Goal: Task Accomplishment & Management: Use online tool/utility

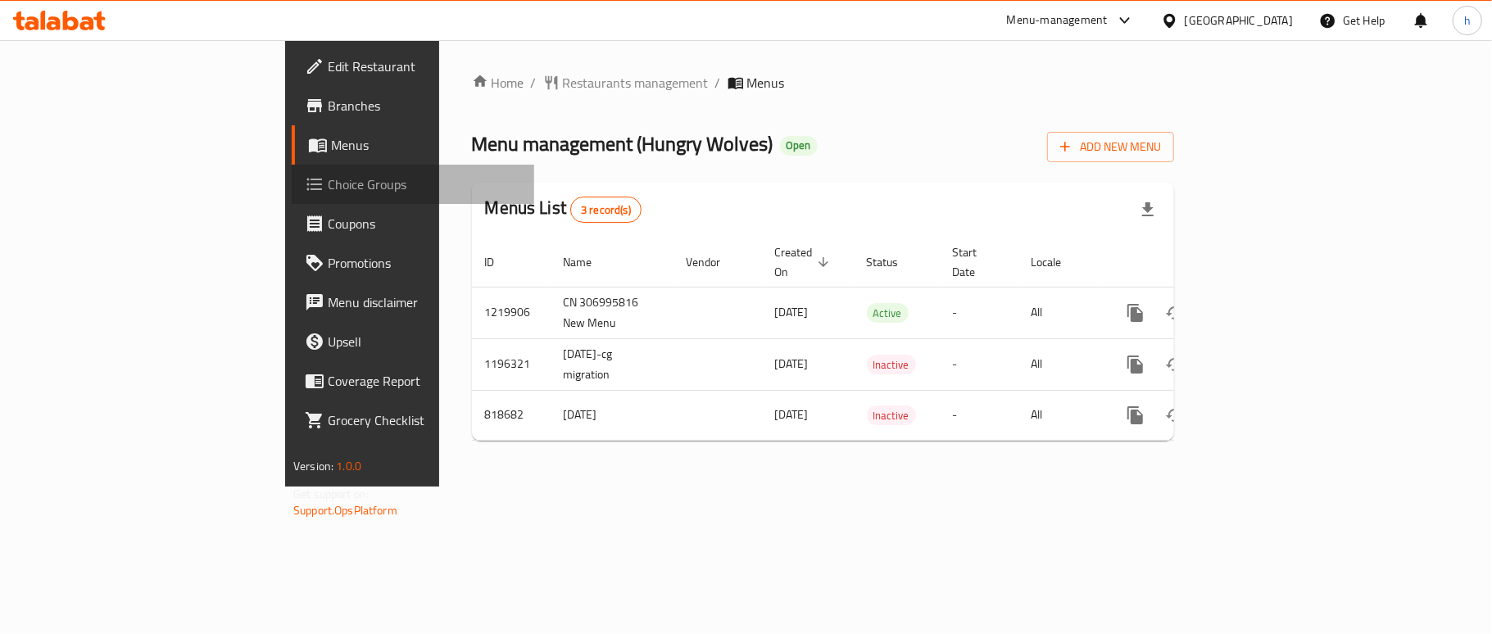
click at [328, 175] on span "Choice Groups" at bounding box center [424, 184] width 193 height 20
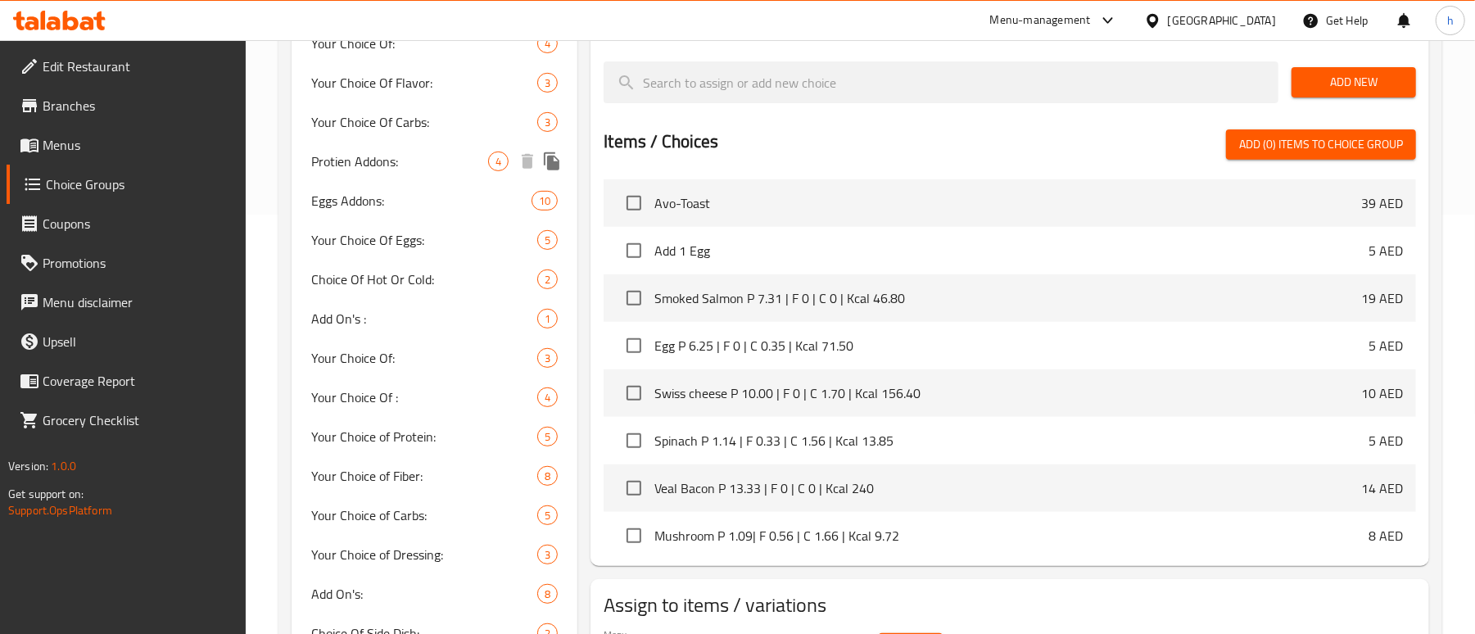
scroll to position [437, 0]
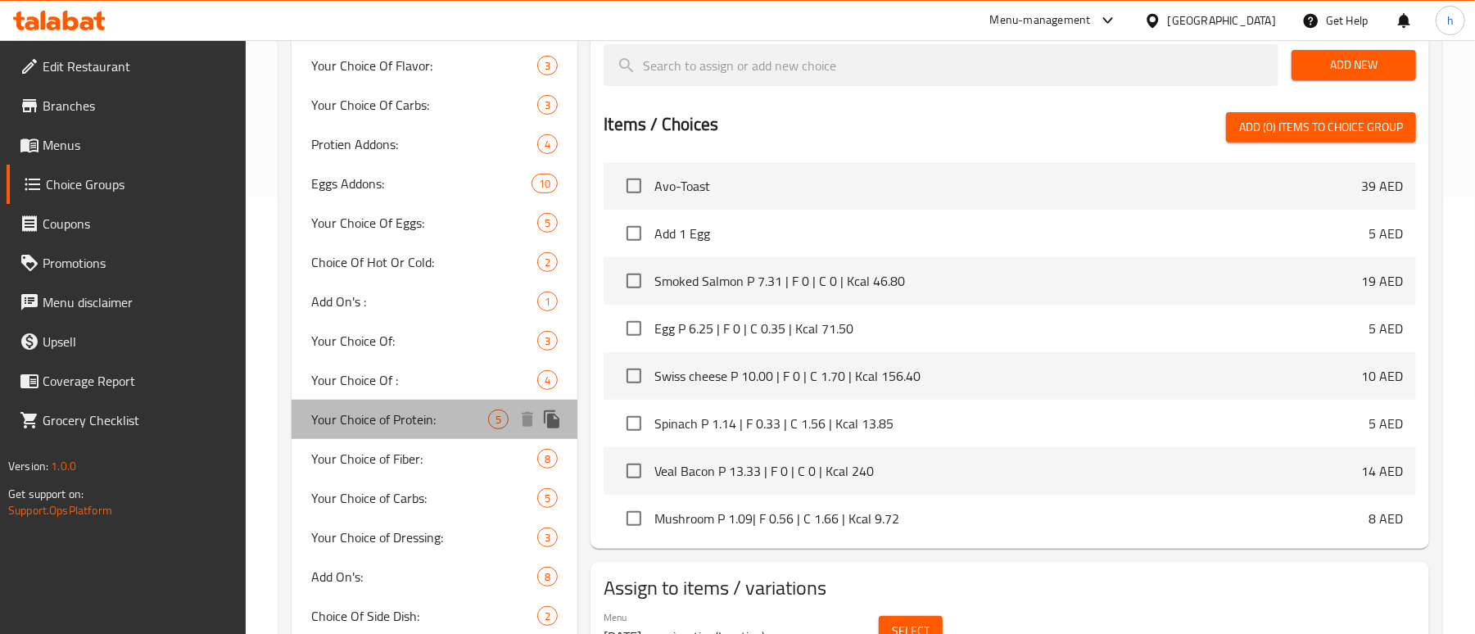
click at [433, 418] on span "Your Choice of Protein:" at bounding box center [399, 420] width 177 height 20
type input "Your Choice of Protein:"
type input "اختيارك من البروتين:"
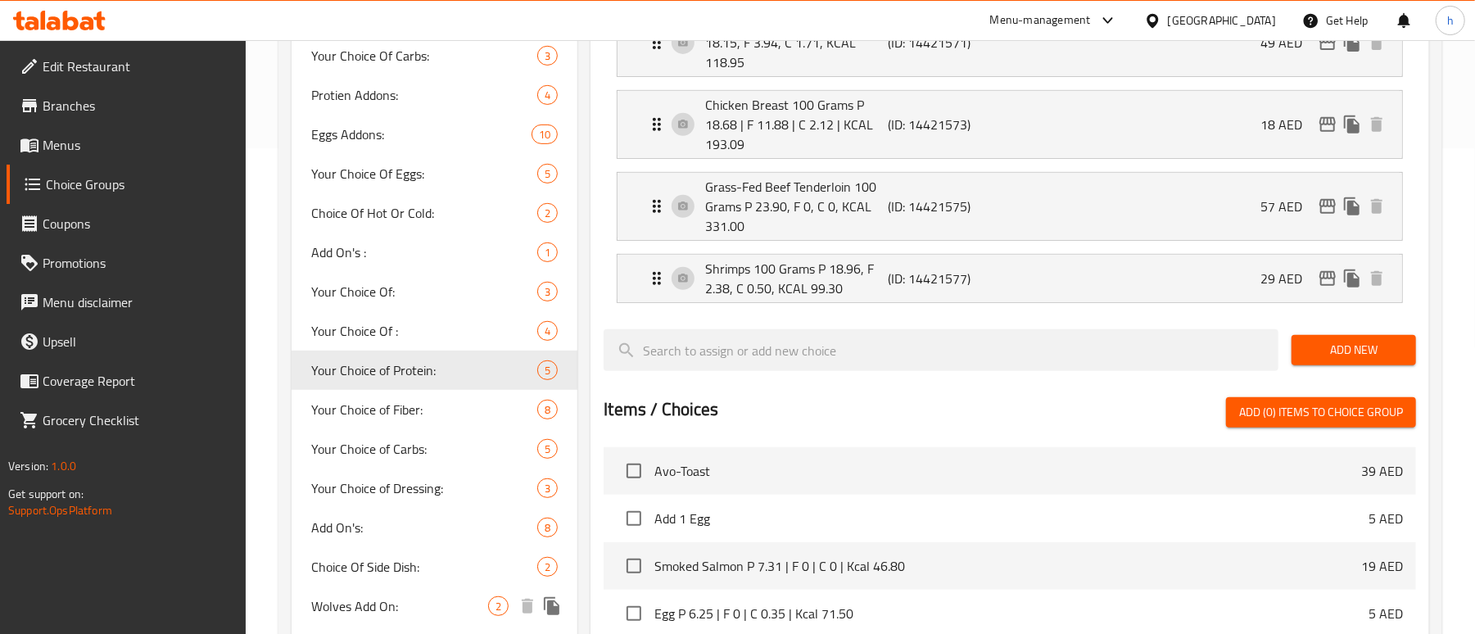
scroll to position [49, 0]
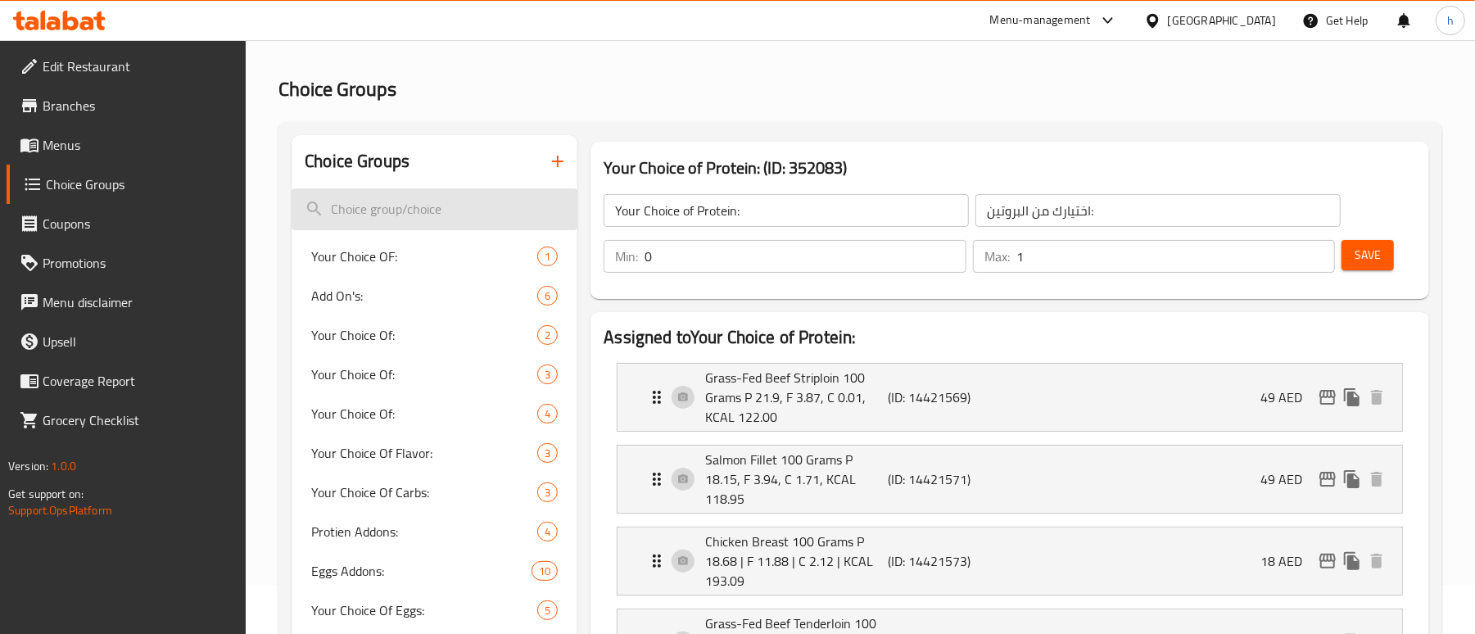
click at [398, 194] on input "search" at bounding box center [435, 209] width 286 height 42
paste input "Protien Addons"
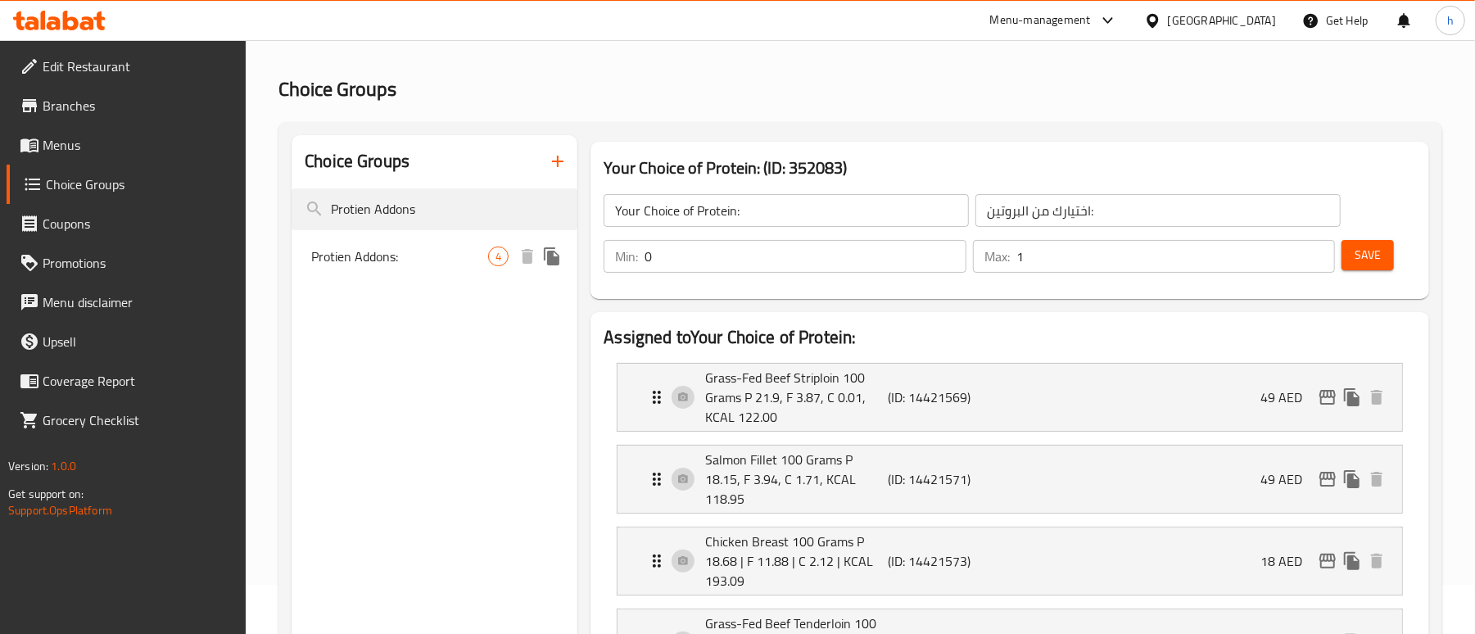
type input "Protien Addons"
click at [365, 250] on span "Protien Addons:" at bounding box center [399, 257] width 177 height 20
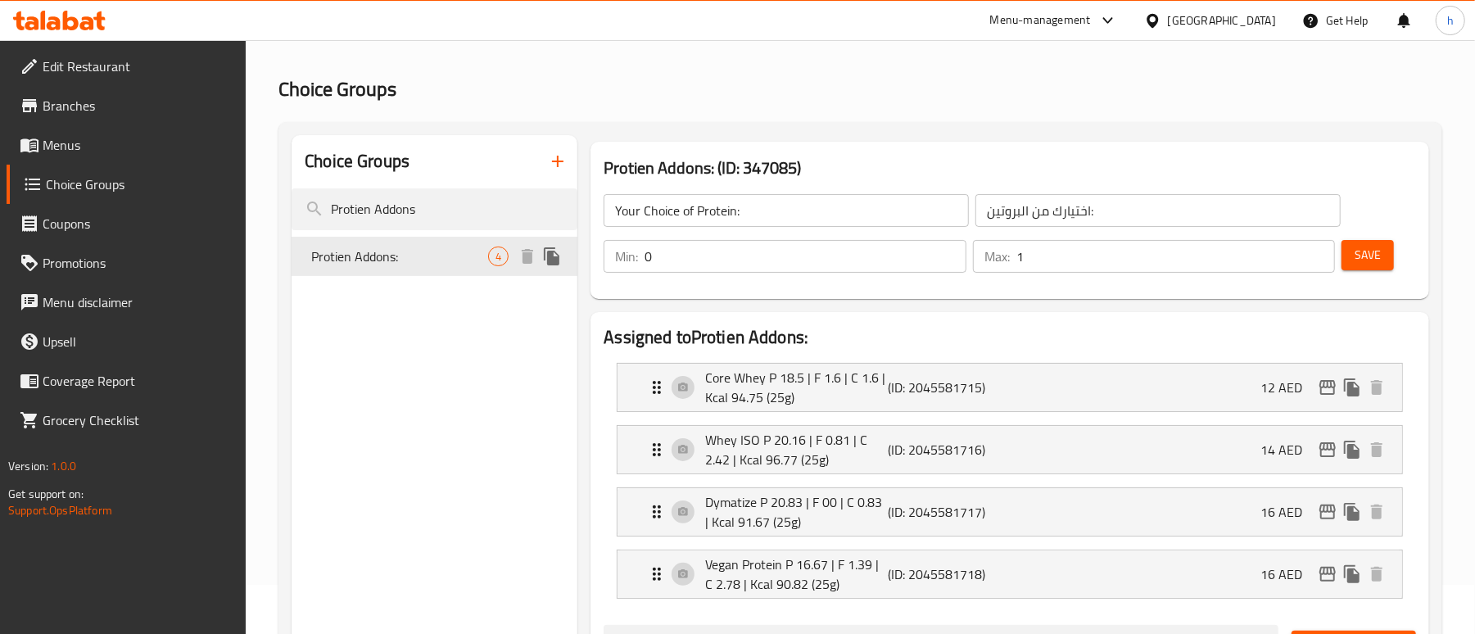
type input "Protien Addons:"
type input "إضافات البروتين:"
type input "4"
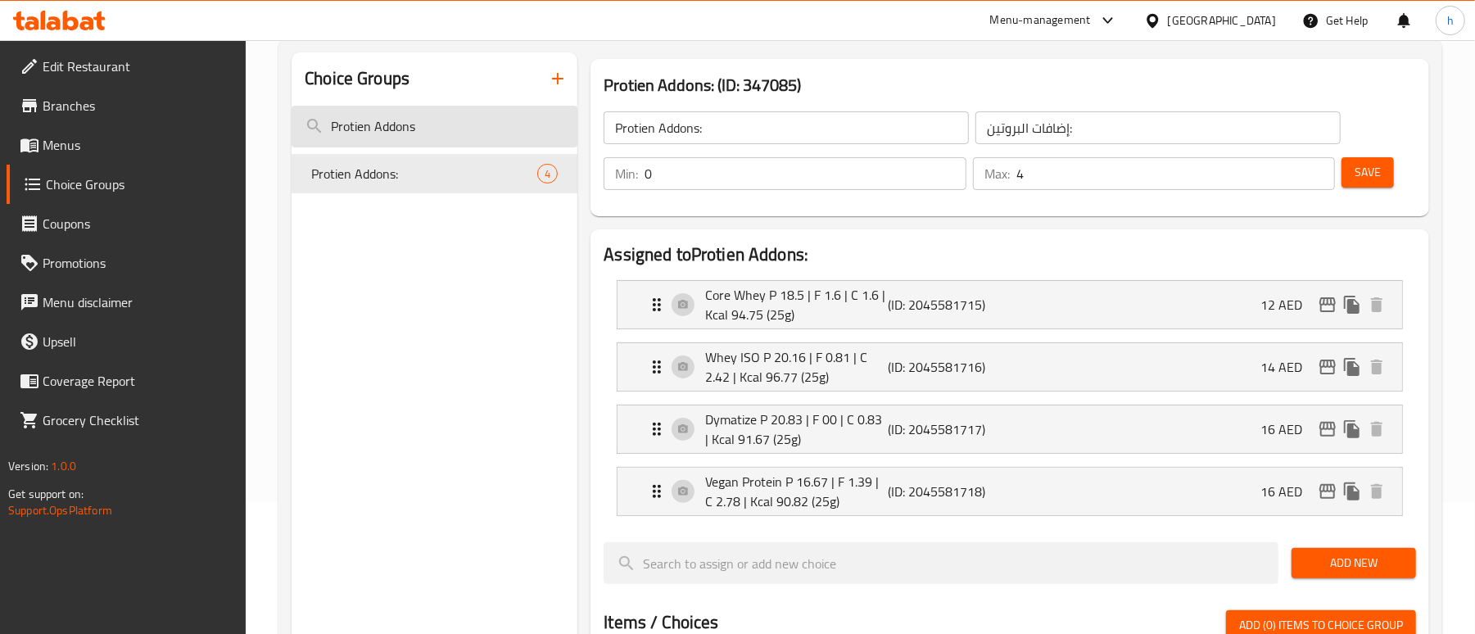
scroll to position [0, 0]
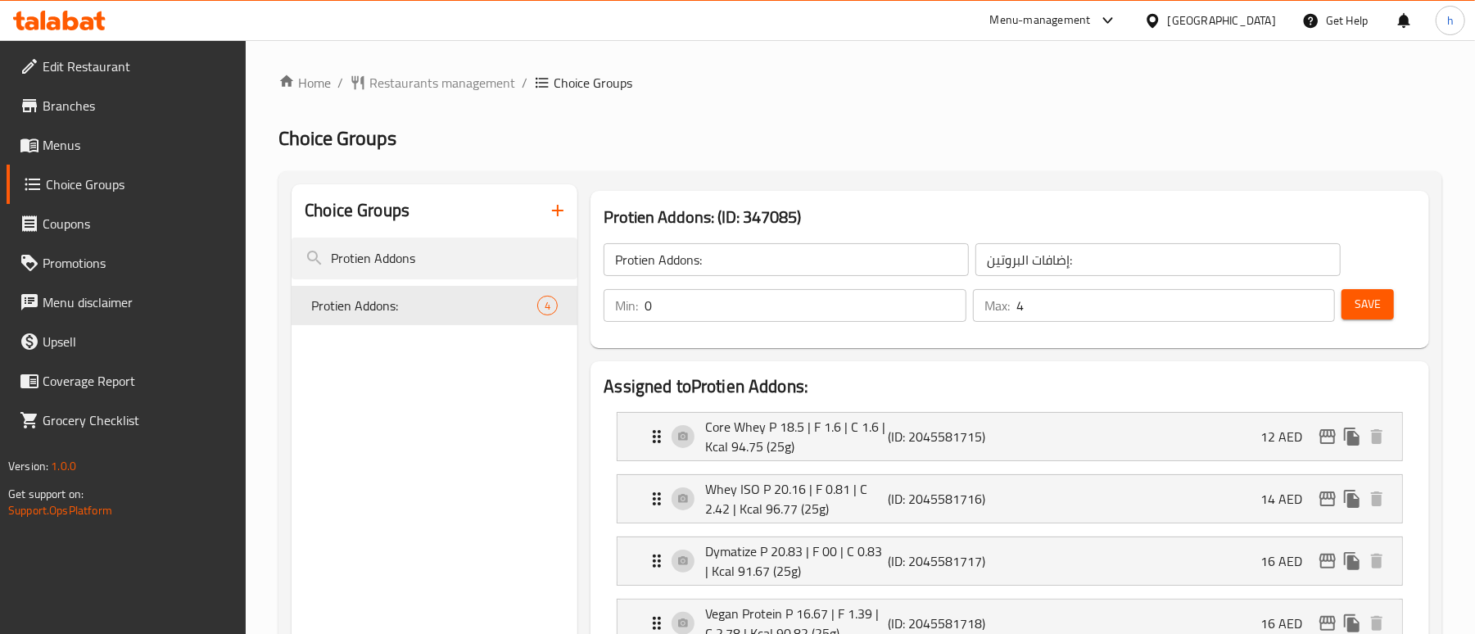
click at [1106, 20] on icon at bounding box center [1108, 20] width 10 height 7
click at [965, 188] on div "Restaurant-Management" at bounding box center [954, 181] width 129 height 18
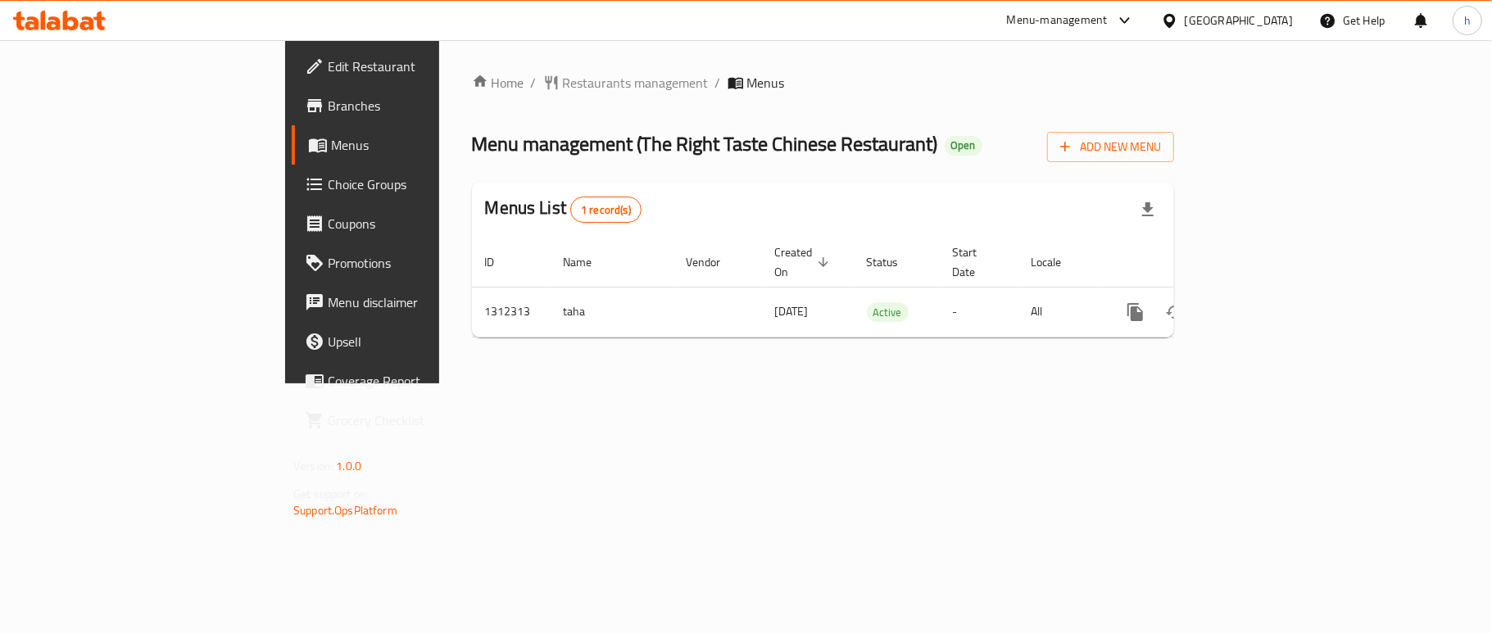
drag, startPoint x: 742, startPoint y: 3, endPoint x: 480, endPoint y: 46, distance: 265.6
click at [480, 46] on div "Home / Restaurants management / Menus Menu management ( The Right Taste Chinese…" at bounding box center [823, 211] width 768 height 343
click at [1070, 27] on div "Menu-management" at bounding box center [1057, 21] width 101 height 20
click at [1029, 172] on div "Restaurant-Management" at bounding box center [970, 181] width 129 height 18
